Goal: Transaction & Acquisition: Purchase product/service

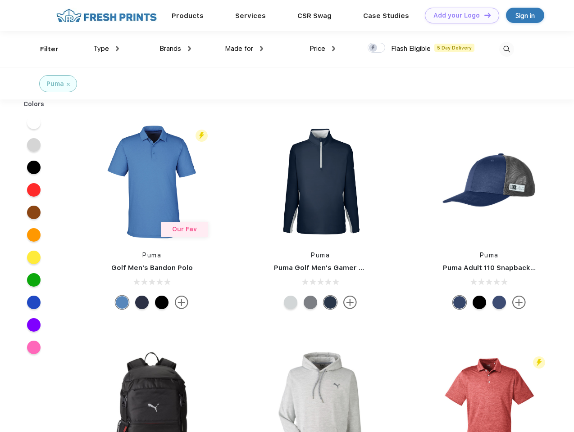
click at [459, 15] on link "Add your Logo Design Tool" at bounding box center [462, 16] width 74 height 16
click at [0, 0] on div "Design Tool" at bounding box center [0, 0] width 0 height 0
click at [483, 15] on link "Add your Logo Design Tool" at bounding box center [462, 16] width 74 height 16
click at [43, 49] on div "Filter" at bounding box center [49, 49] width 18 height 10
click at [106, 49] on span "Type" at bounding box center [101, 49] width 16 height 8
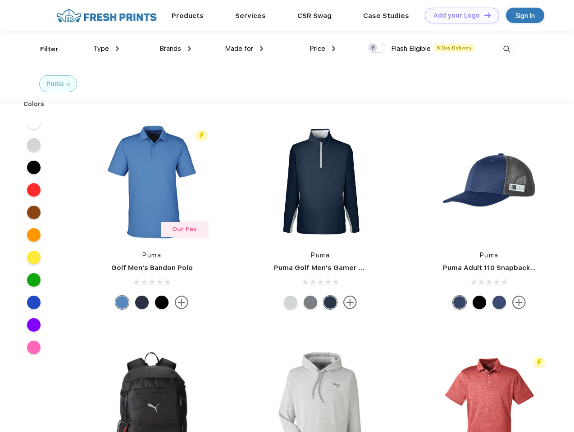
click at [175, 49] on span "Brands" at bounding box center [170, 49] width 22 height 8
click at [244, 49] on span "Made for" at bounding box center [239, 49] width 28 height 8
click at [323, 49] on span "Price" at bounding box center [317, 49] width 16 height 8
click at [377, 48] on div at bounding box center [377, 48] width 18 height 10
click at [373, 48] on input "checkbox" at bounding box center [371, 45] width 6 height 6
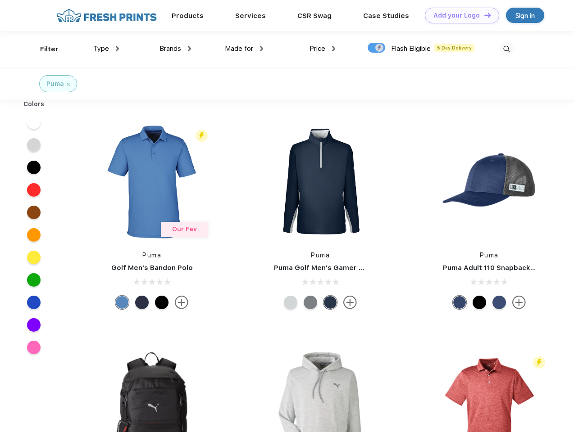
click at [506, 49] on img at bounding box center [506, 49] width 15 height 15
